Goal: Information Seeking & Learning: Learn about a topic

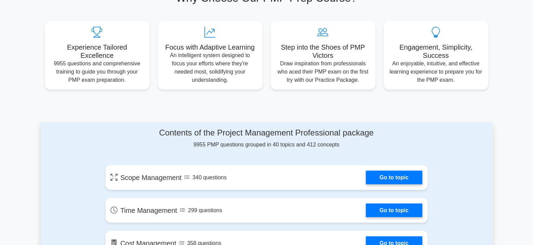
scroll to position [239, 0]
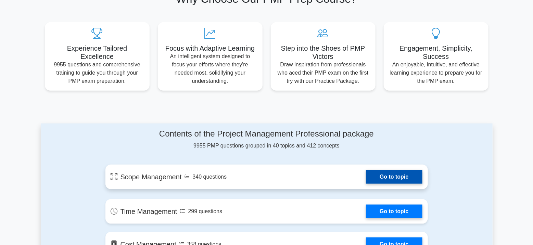
click at [375, 182] on link "Go to topic" at bounding box center [394, 177] width 56 height 14
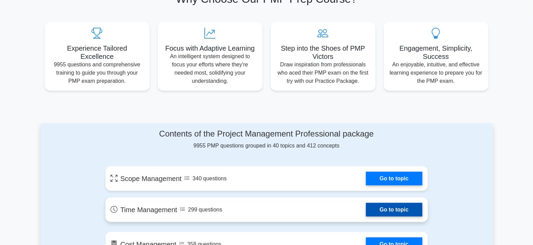
click at [390, 215] on link "Go to topic" at bounding box center [394, 210] width 56 height 14
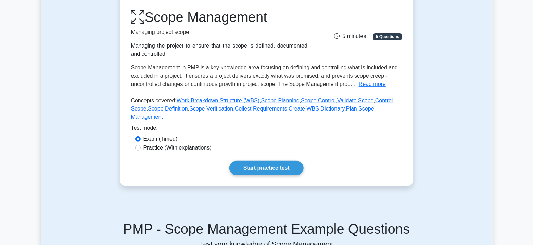
scroll to position [103, 0]
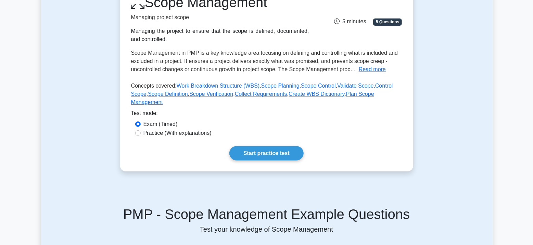
click at [182, 129] on label "Practice (With explanations)" at bounding box center [177, 133] width 68 height 8
click at [141, 130] on input "Practice (With explanations)" at bounding box center [137, 132] width 5 height 5
radio input "true"
click at [265, 146] on link "Start practice test" at bounding box center [266, 153] width 74 height 14
click at [155, 120] on label "Exam (Timed)" at bounding box center [160, 124] width 34 height 8
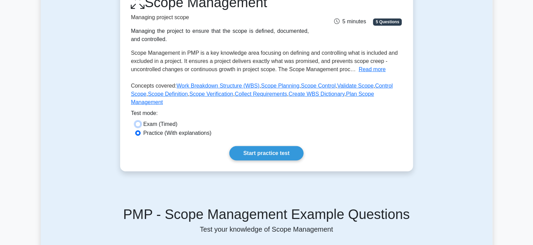
click at [141, 121] on input "Exam (Timed)" at bounding box center [137, 123] width 5 height 5
radio input "true"
click at [239, 146] on link "Start practice test" at bounding box center [266, 153] width 74 height 14
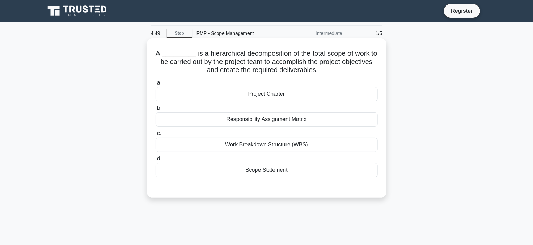
click at [268, 146] on div "Work Breakdown Structure (WBS)" at bounding box center [267, 145] width 222 height 14
click at [156, 136] on input "c. Work Breakdown Structure (WBS)" at bounding box center [156, 133] width 0 height 4
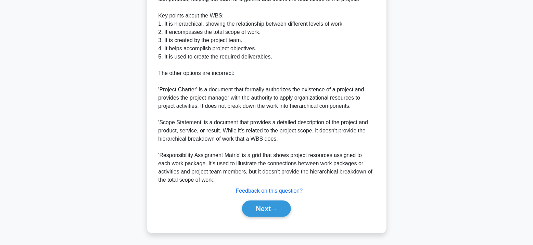
scroll to position [242, 0]
click at [267, 214] on button "Next" at bounding box center [266, 208] width 49 height 16
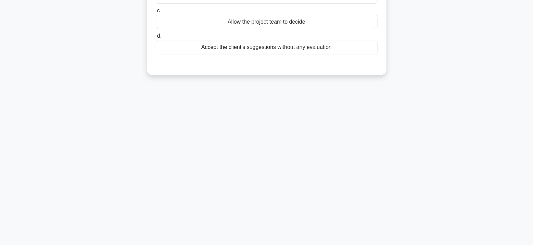
scroll to position [0, 0]
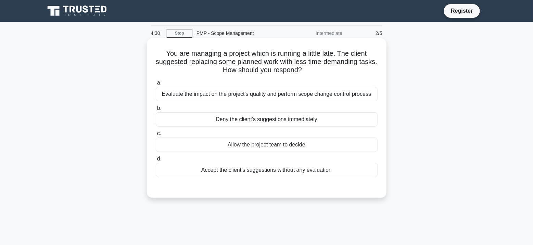
click at [275, 99] on div "Evaluate the impact on the project's quality and perform scope change control p…" at bounding box center [267, 94] width 222 height 14
click at [156, 85] on input "a. Evaluate the impact on the project's quality and perform scope change contro…" at bounding box center [156, 83] width 0 height 4
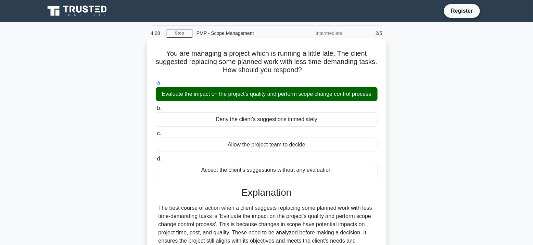
scroll to position [125, 0]
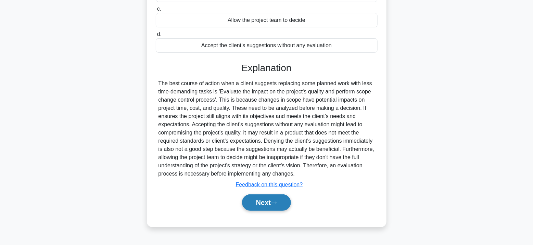
click at [267, 202] on button "Next" at bounding box center [266, 202] width 49 height 16
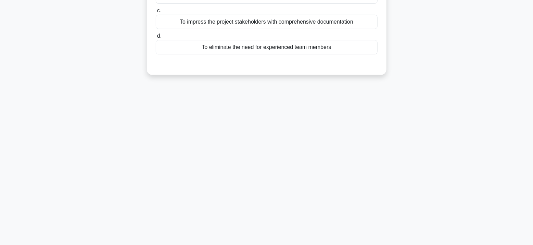
scroll to position [0, 0]
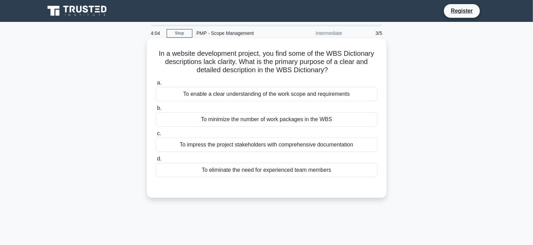
click at [250, 98] on div "To enable a clear understanding of the work scope and requirements" at bounding box center [267, 94] width 222 height 14
click at [156, 85] on input "a. To enable a clear understanding of the work scope and requirements" at bounding box center [156, 83] width 0 height 4
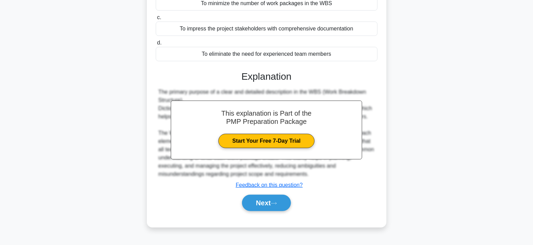
scroll to position [125, 0]
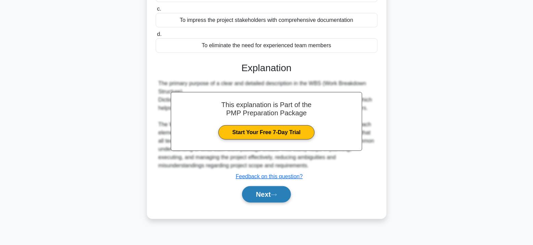
click at [261, 199] on button "Next" at bounding box center [266, 194] width 49 height 16
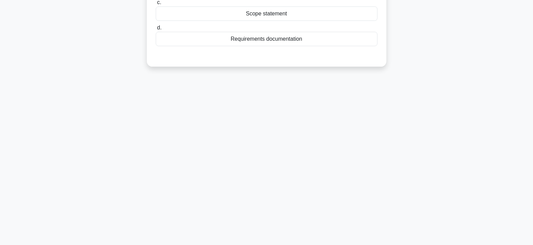
scroll to position [0, 0]
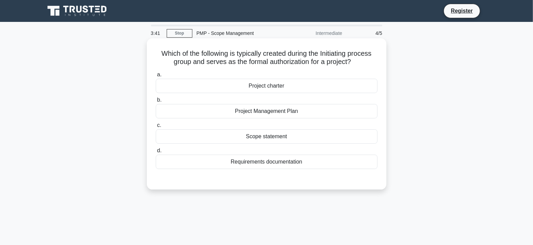
click at [266, 138] on div "Scope statement" at bounding box center [267, 136] width 222 height 14
click at [156, 128] on input "c. Scope statement" at bounding box center [156, 125] width 0 height 4
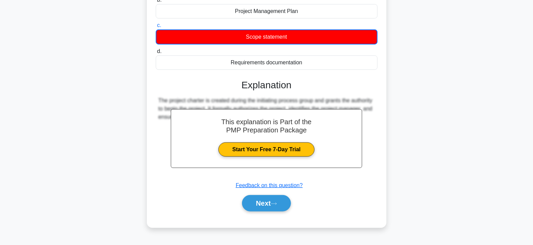
scroll to position [125, 0]
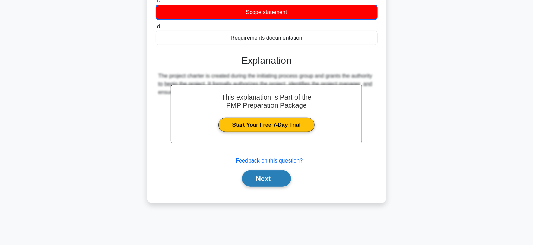
click at [257, 173] on button "Next" at bounding box center [266, 178] width 49 height 16
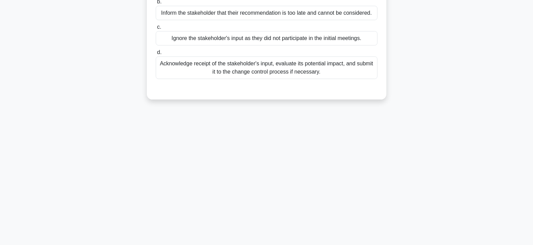
scroll to position [0, 0]
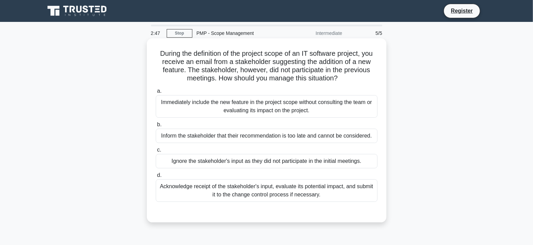
click at [250, 187] on div "Acknowledge receipt of the stakeholder's input, evaluate its potential impact, …" at bounding box center [267, 190] width 222 height 23
click at [156, 178] on input "d. Acknowledge receipt of the stakeholder's input, evaluate its potential impac…" at bounding box center [156, 175] width 0 height 4
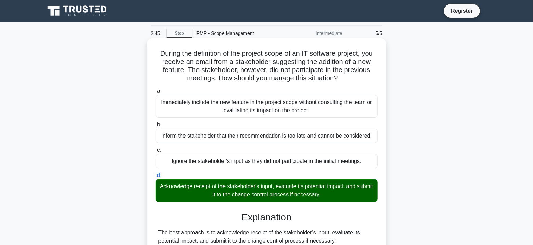
scroll to position [193, 0]
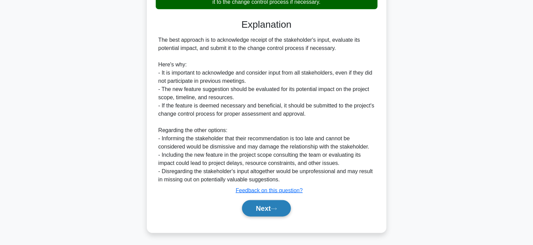
click at [255, 209] on button "Next" at bounding box center [266, 208] width 49 height 16
click at [264, 202] on button "Next" at bounding box center [266, 208] width 49 height 16
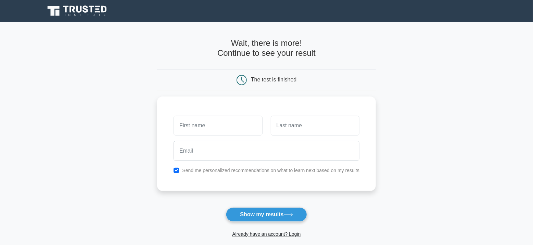
click at [255, 209] on button "Show my results" at bounding box center [266, 214] width 81 height 14
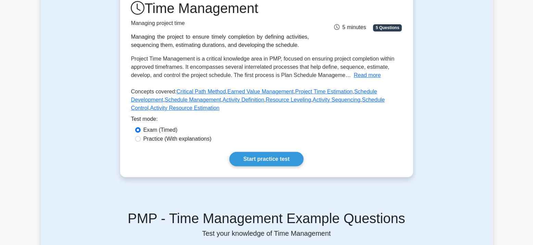
scroll to position [103, 0]
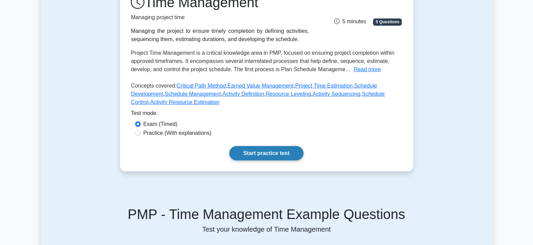
click at [290, 159] on link "Start practice test" at bounding box center [266, 153] width 74 height 14
